Goal: Check status: Check status

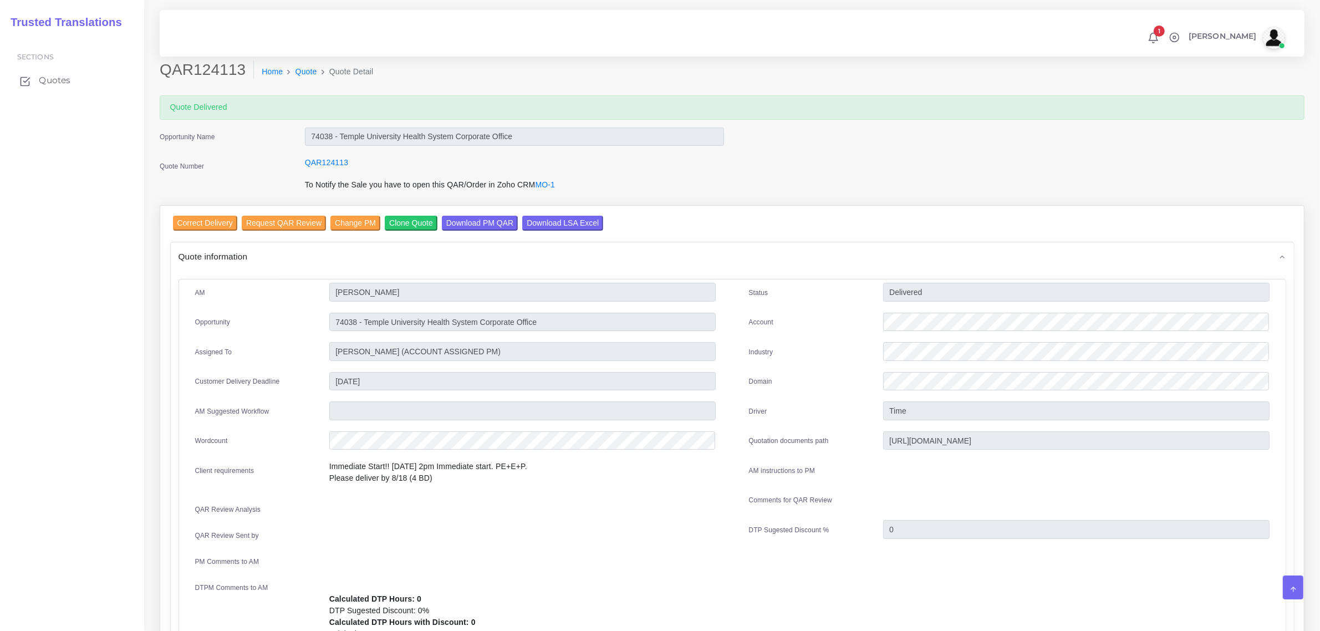
click at [43, 78] on span "Quotes" at bounding box center [55, 80] width 32 height 12
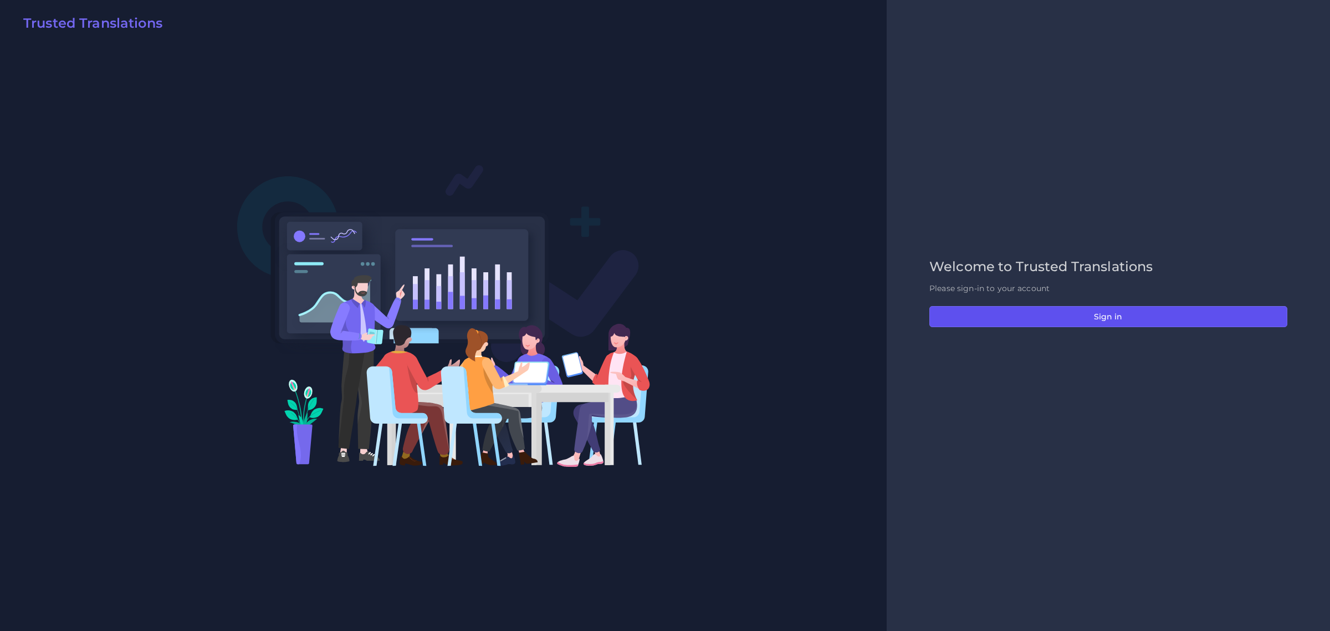
click at [1117, 311] on button "Sign in" at bounding box center [1109, 316] width 358 height 21
